Goal: Find specific page/section: Find specific page/section

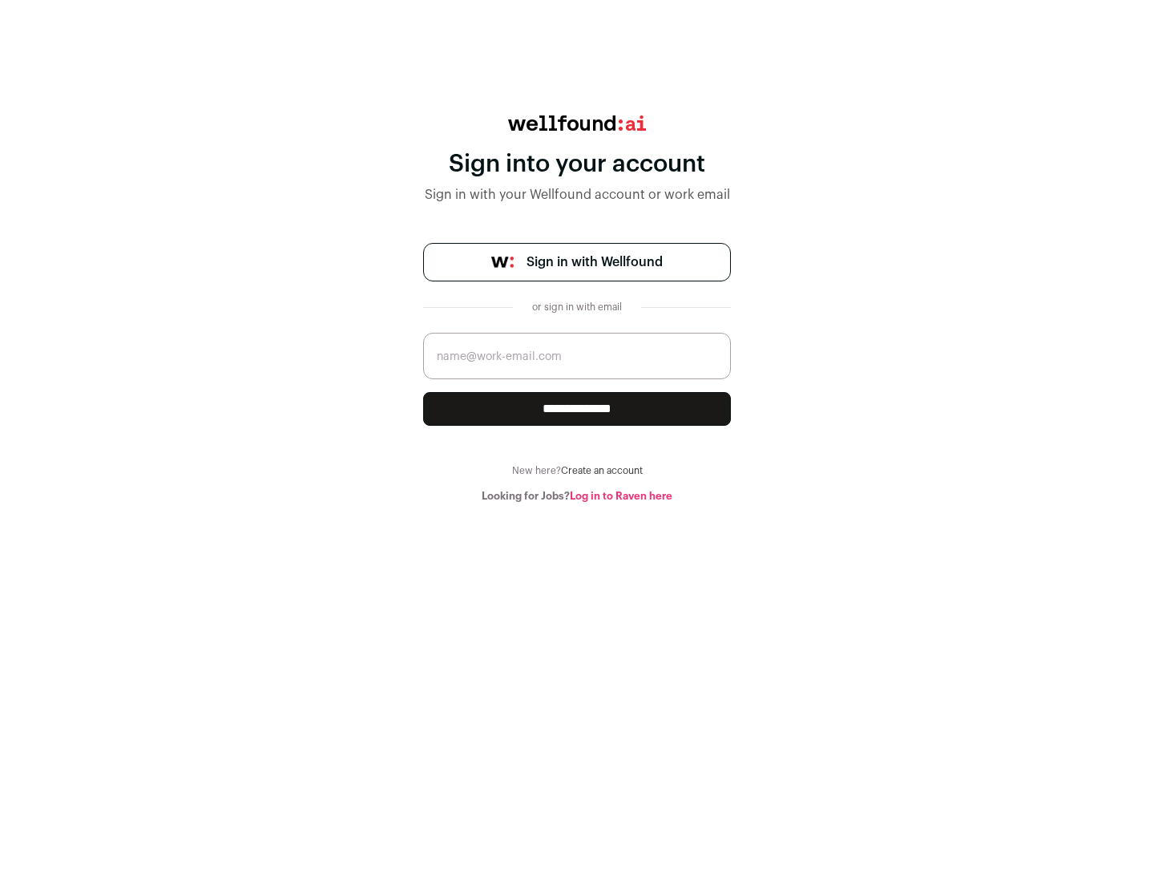
click at [594, 262] on span "Sign in with Wellfound" at bounding box center [595, 262] width 136 height 19
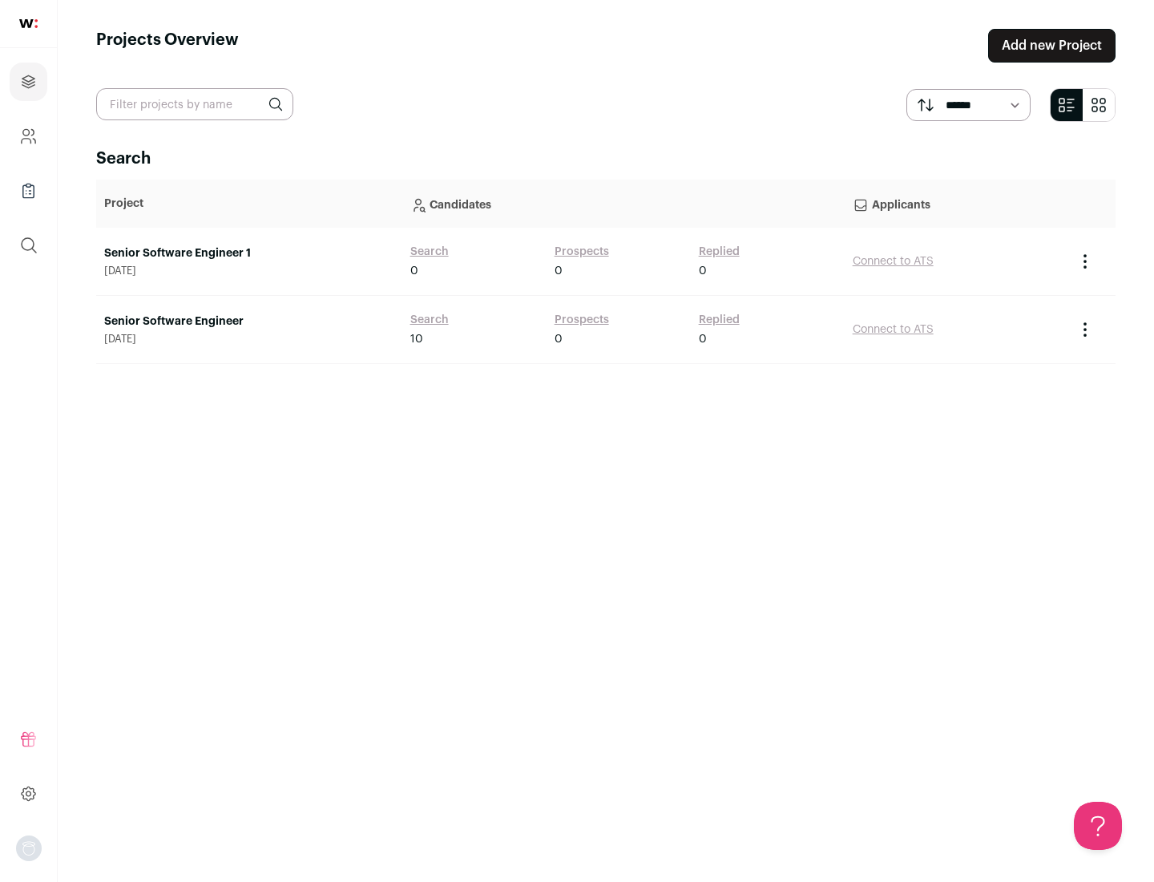
click at [249, 321] on link "Senior Software Engineer" at bounding box center [249, 321] width 290 height 16
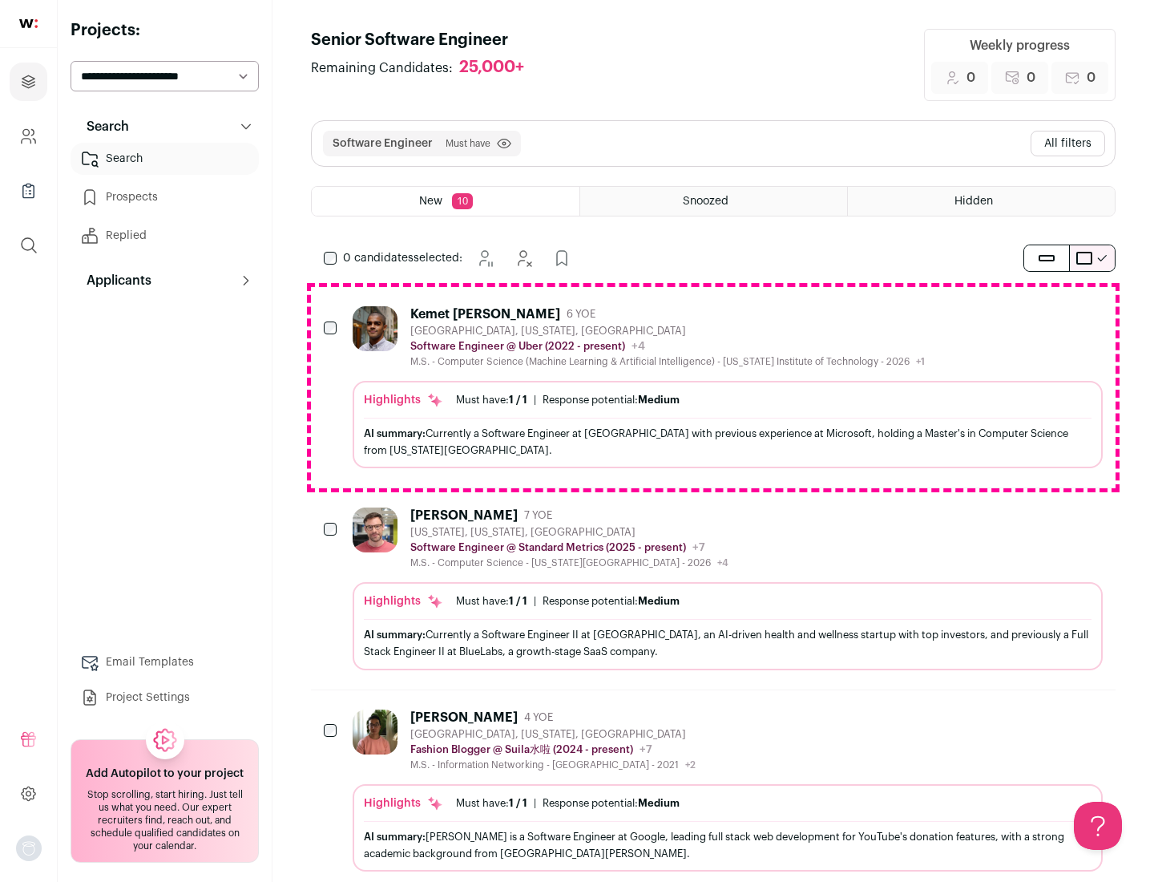
click at [714, 387] on div "Highlights Must have: 1 / 1 How many must haves have been fulfilled? | Response…" at bounding box center [728, 424] width 750 height 87
